Goal: Transaction & Acquisition: Download file/media

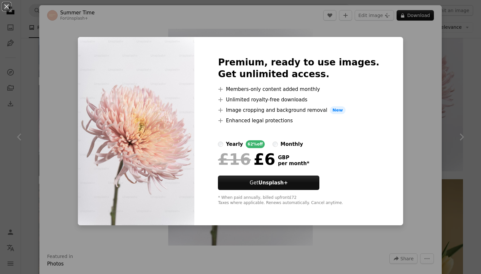
scroll to position [16275, 0]
click at [455, 32] on div "An X shape Premium, ready to use images. Get unlimited access. A plus sign Memb…" at bounding box center [240, 137] width 481 height 274
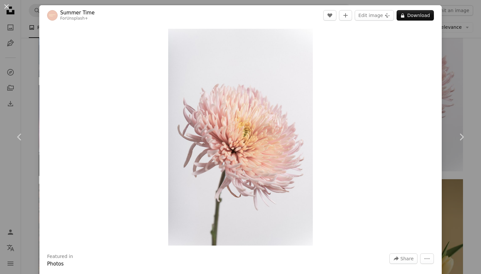
click at [466, 47] on div "An X shape Chevron left Chevron right Summer Time For Unsplash+ A heart A plus …" at bounding box center [240, 137] width 481 height 274
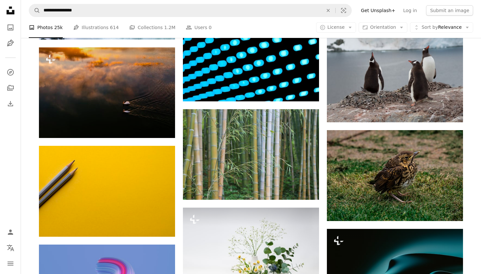
scroll to position [23224, 0]
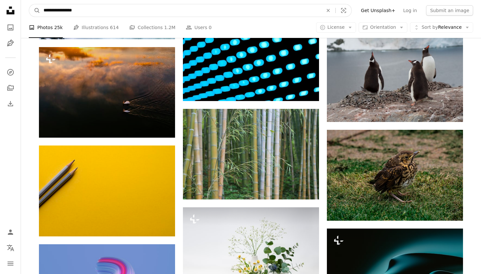
click at [295, 16] on input "**********" at bounding box center [180, 10] width 281 height 12
type input "**********"
click at [35, 10] on button "A magnifying glass" at bounding box center [34, 10] width 11 height 12
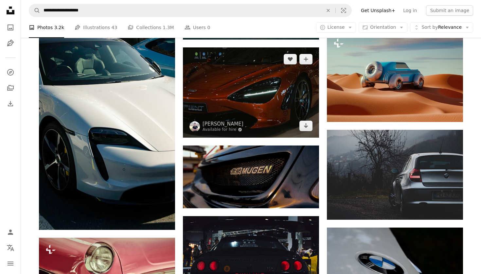
click at [241, 107] on img at bounding box center [251, 92] width 136 height 90
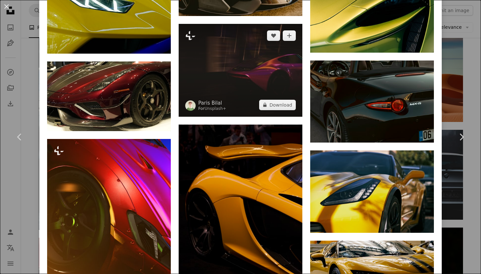
click at [255, 64] on img at bounding box center [241, 70] width 124 height 93
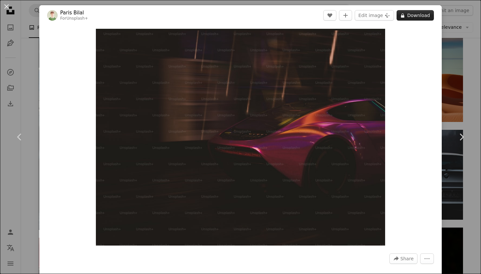
click at [410, 19] on button "A lock Download" at bounding box center [415, 15] width 37 height 10
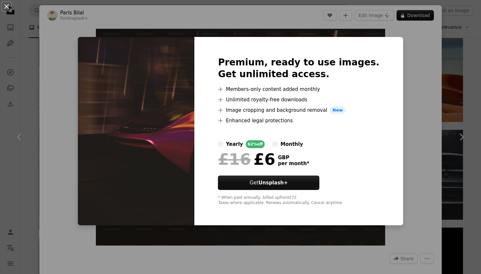
click at [393, 55] on div "An X shape Premium, ready to use images. Get unlimited access. A plus sign Memb…" at bounding box center [240, 137] width 481 height 274
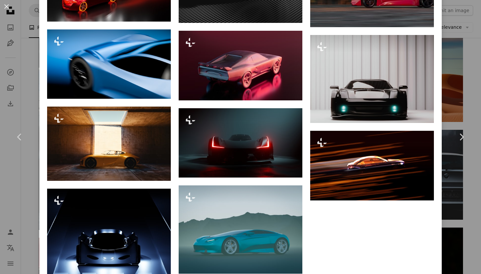
click at [467, 22] on div "An X shape Chevron left Chevron right Paris Bilal For Unsplash+ A heart A plus …" at bounding box center [240, 137] width 481 height 274
